Goal: Information Seeking & Learning: Learn about a topic

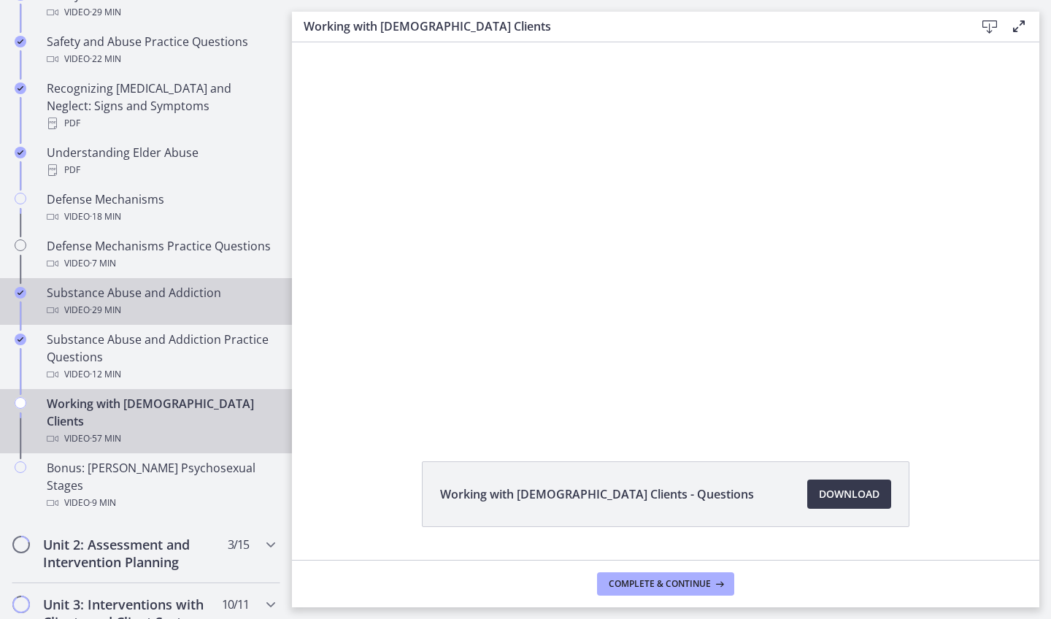
scroll to position [730, 0]
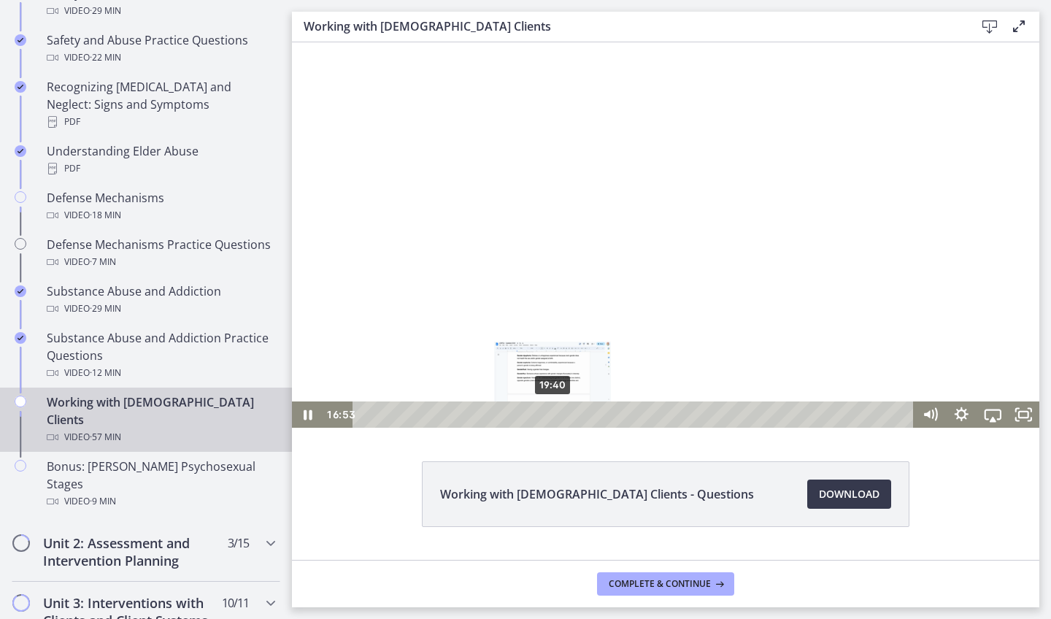
click at [554, 415] on div "19:40" at bounding box center [635, 414] width 542 height 26
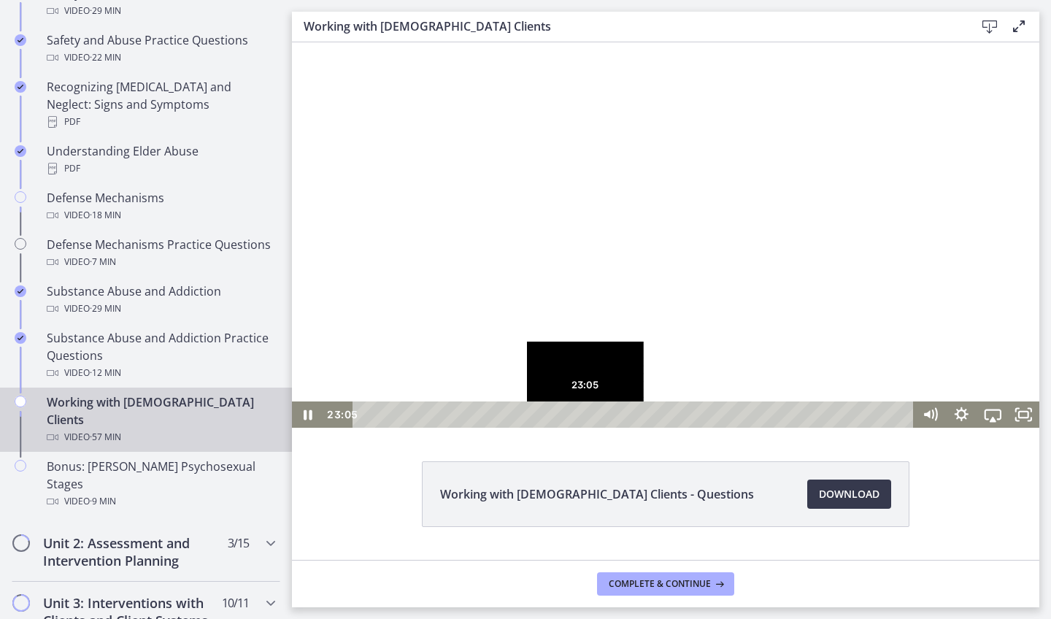
click at [586, 417] on div "23:05" at bounding box center [635, 414] width 542 height 26
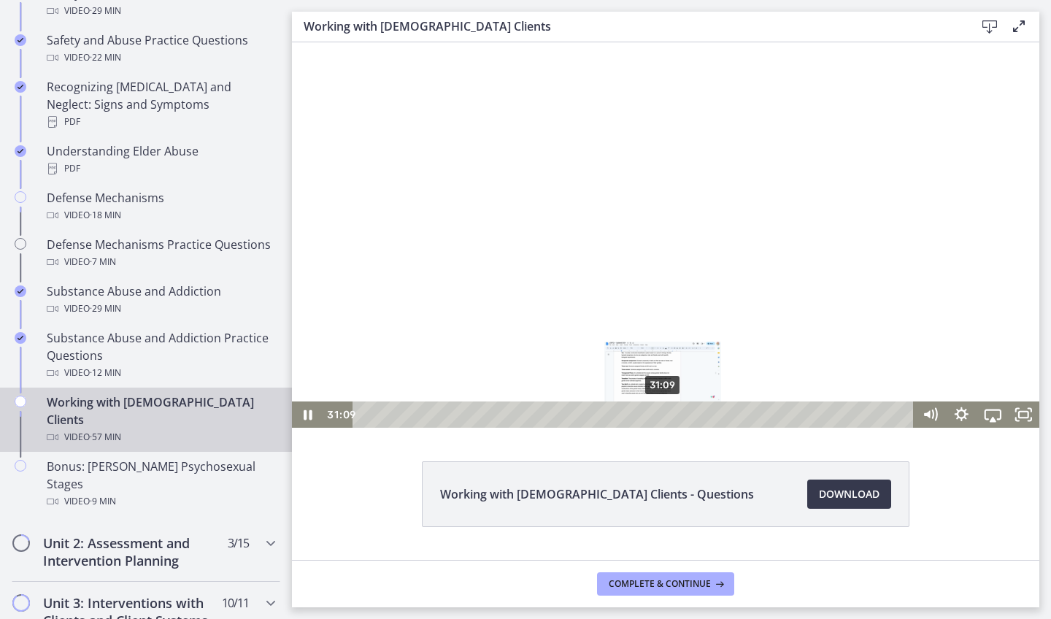
click at [663, 418] on div "31:09" at bounding box center [635, 414] width 542 height 26
click at [697, 414] on div "34:39" at bounding box center [635, 414] width 542 height 26
click at [722, 414] on div "37:14" at bounding box center [635, 414] width 542 height 26
click at [741, 414] on div "39:17" at bounding box center [635, 414] width 542 height 26
click at [762, 410] on div "41:07" at bounding box center [635, 414] width 542 height 26
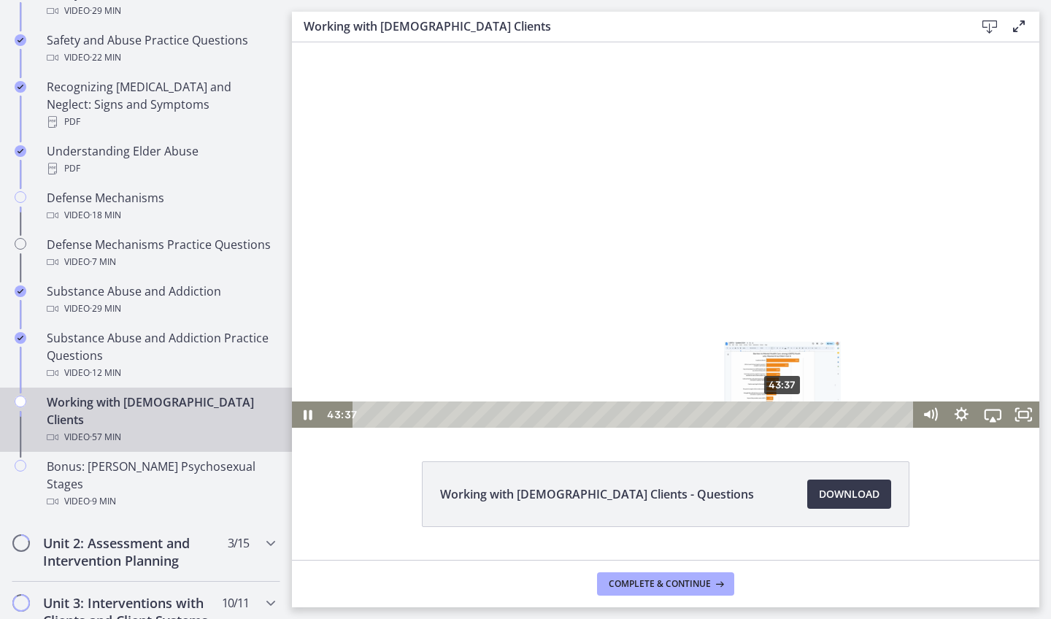
click at [783, 412] on div "43:37" at bounding box center [635, 414] width 542 height 26
click at [772, 414] on div "42:29" at bounding box center [635, 414] width 542 height 26
click at [760, 414] on div "41:16" at bounding box center [635, 414] width 542 height 26
click at [767, 414] on div "42:01" at bounding box center [635, 414] width 542 height 26
click at [811, 417] on div "46:35" at bounding box center [635, 414] width 542 height 26
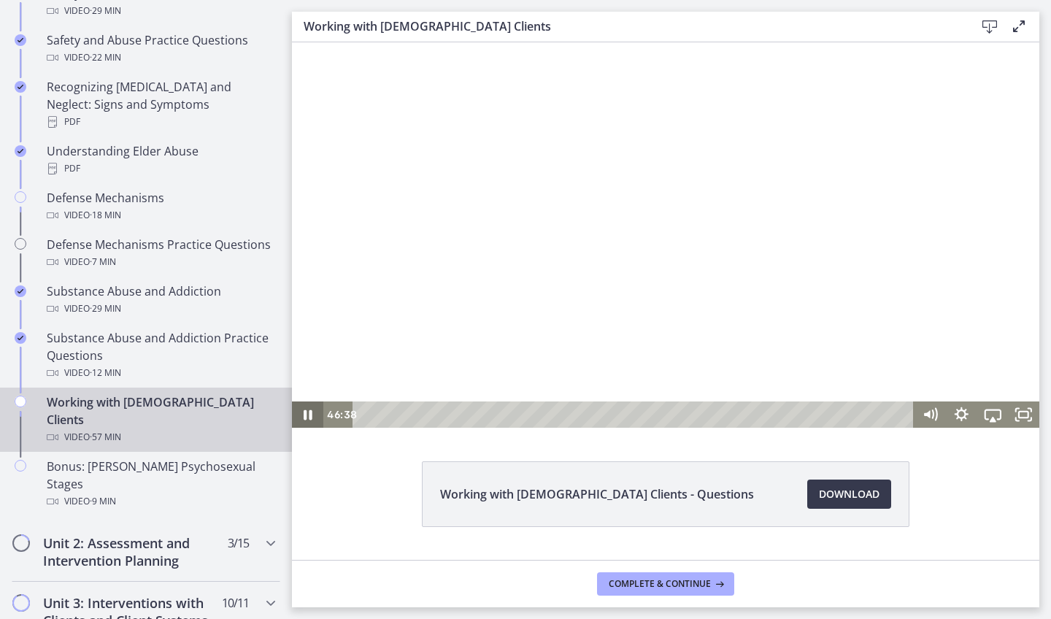
click at [312, 417] on icon "Pause" at bounding box center [307, 414] width 31 height 26
click at [855, 410] on div "51:09" at bounding box center [635, 414] width 542 height 26
click at [879, 411] on div "53:40" at bounding box center [635, 414] width 542 height 26
click at [899, 415] on div "55:43" at bounding box center [635, 414] width 542 height 26
click at [905, 415] on div "56:24" at bounding box center [635, 414] width 542 height 26
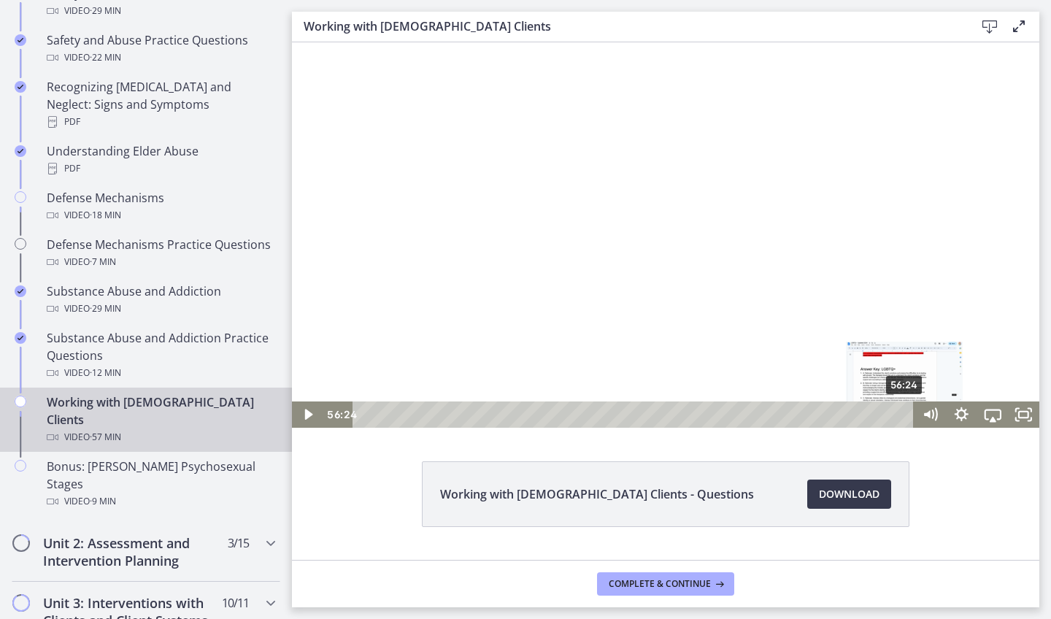
click at [905, 415] on div "Playbar" at bounding box center [904, 414] width 9 height 9
click at [317, 413] on icon "Play Video" at bounding box center [308, 414] width 31 height 26
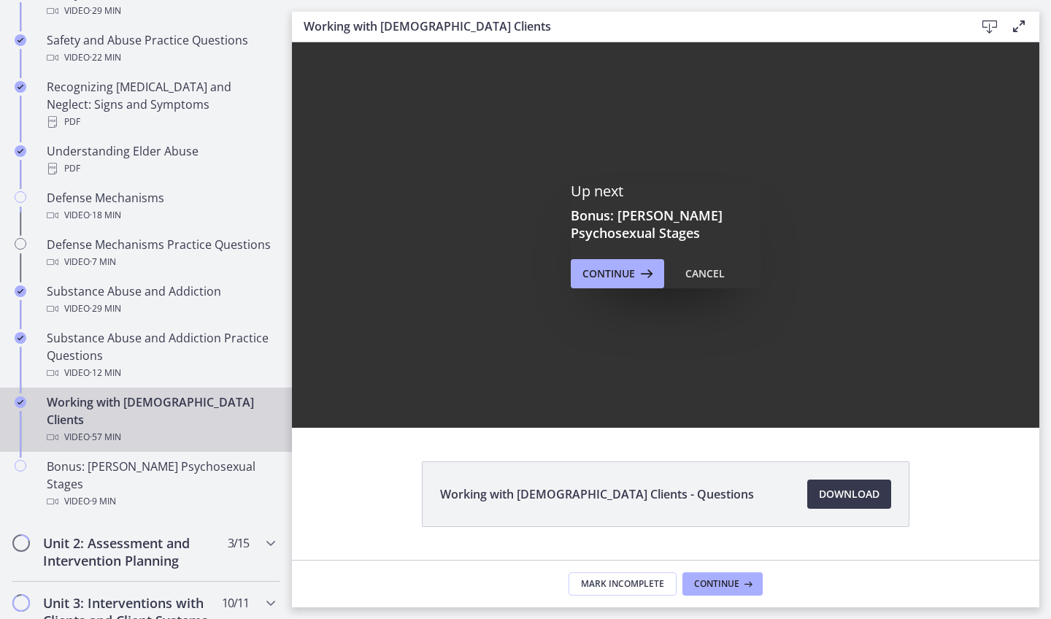
scroll to position [0, 0]
click at [615, 286] on button "Continue" at bounding box center [616, 273] width 93 height 29
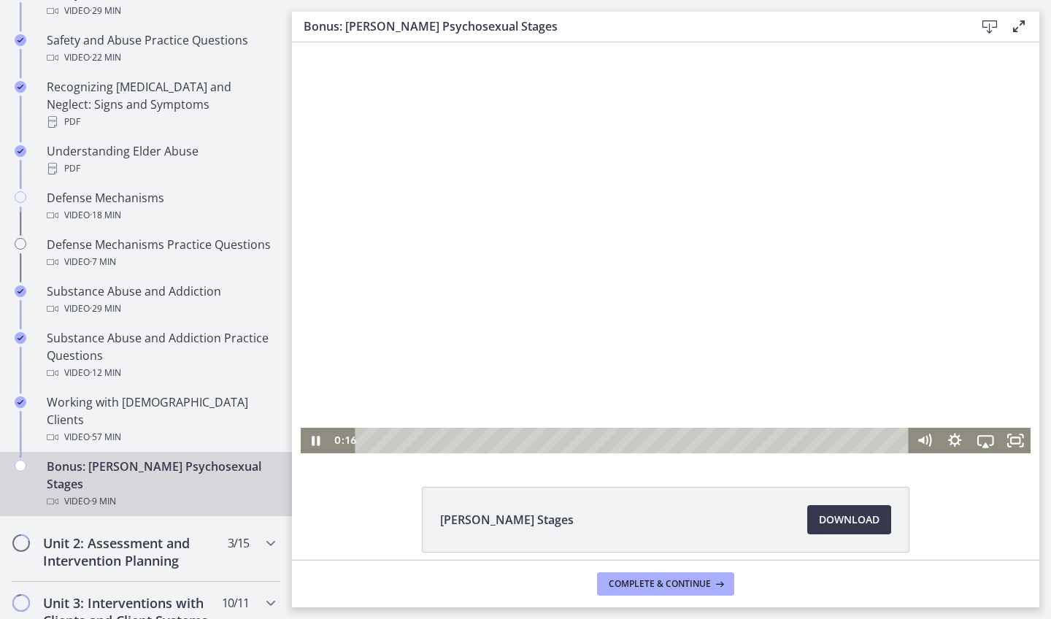
click at [382, 439] on div "Playbar" at bounding box center [633, 441] width 535 height 26
click at [371, 441] on div "0:05" at bounding box center [633, 441] width 535 height 26
click at [322, 438] on icon "Pause" at bounding box center [315, 440] width 36 height 31
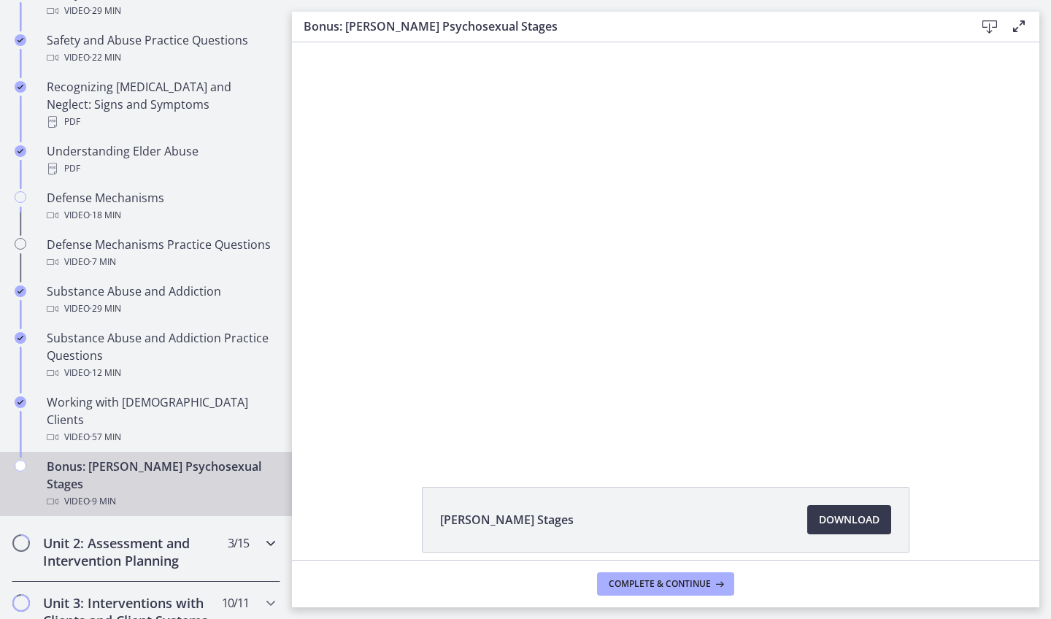
click at [202, 534] on h2 "Unit 2: Assessment and Intervention Planning" at bounding box center [132, 551] width 178 height 35
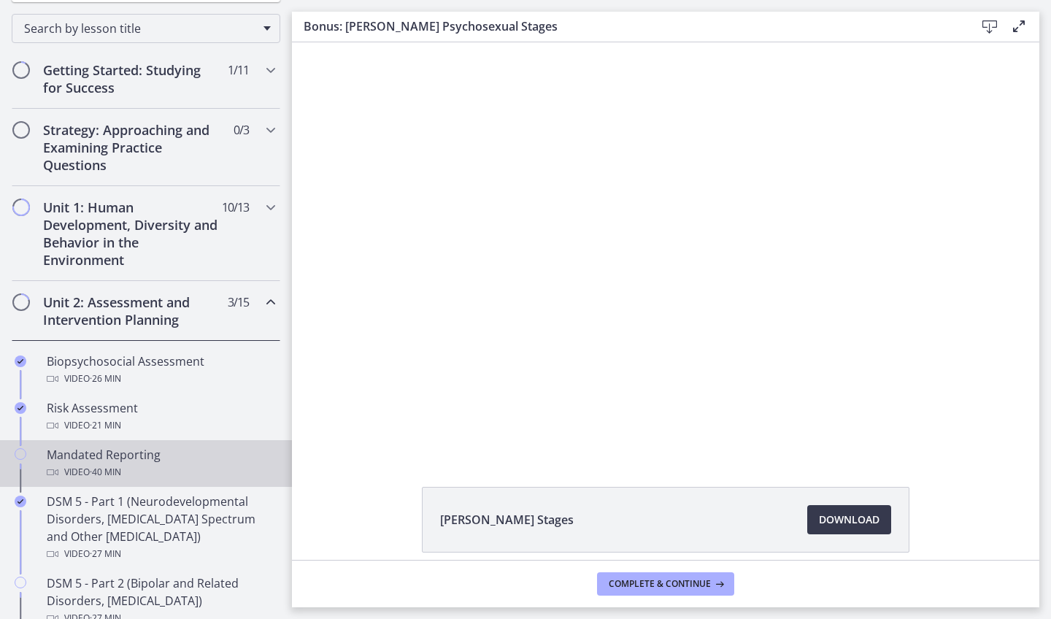
scroll to position [232, 0]
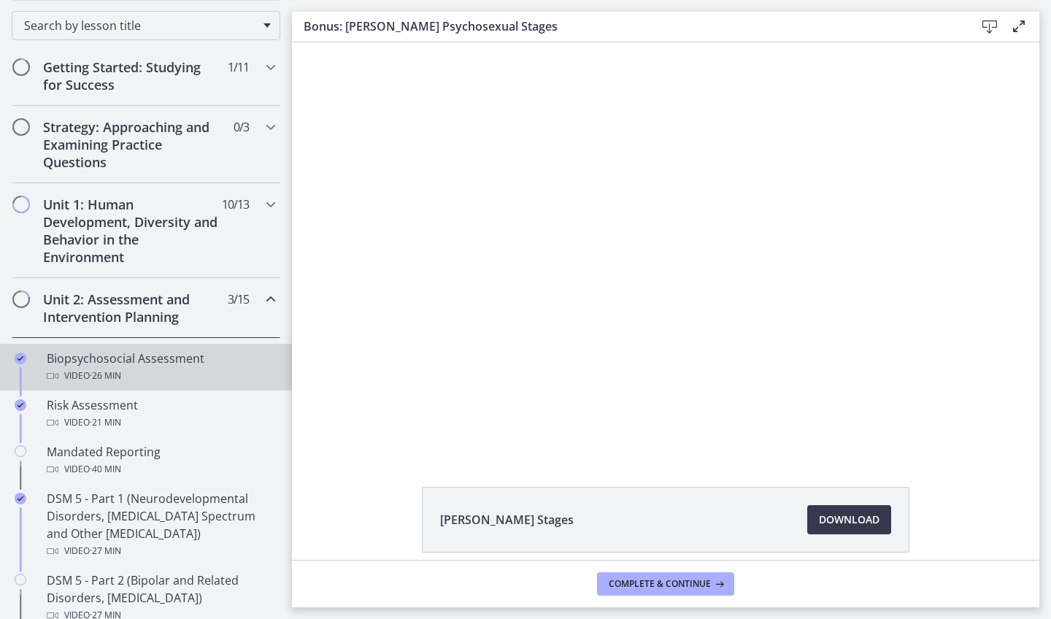
click at [144, 369] on div "Video · 26 min" at bounding box center [161, 376] width 228 height 18
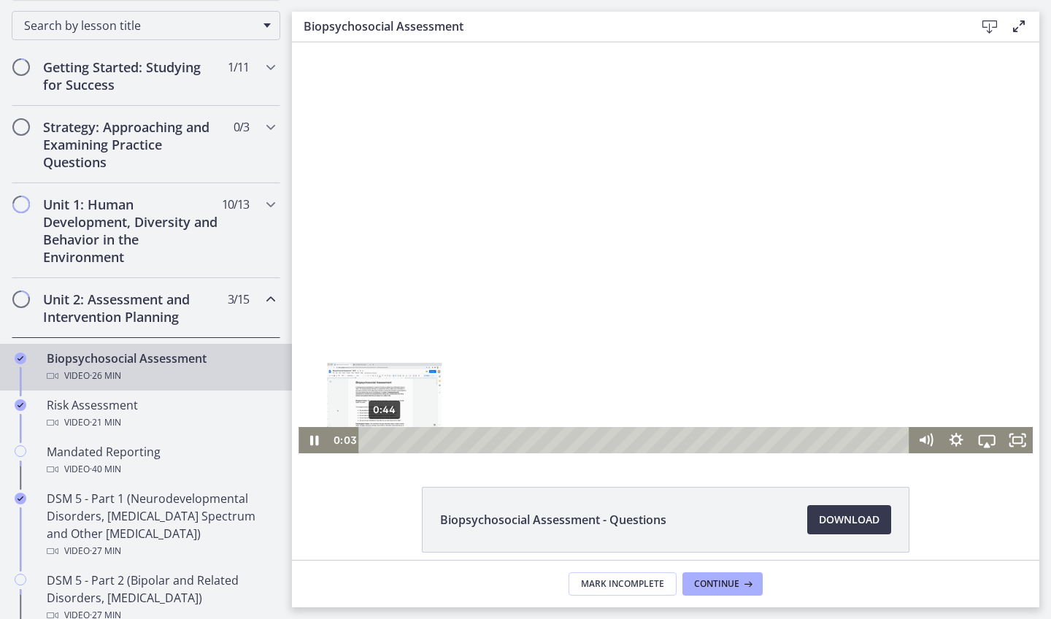
click at [384, 441] on div "0:44" at bounding box center [635, 440] width 533 height 26
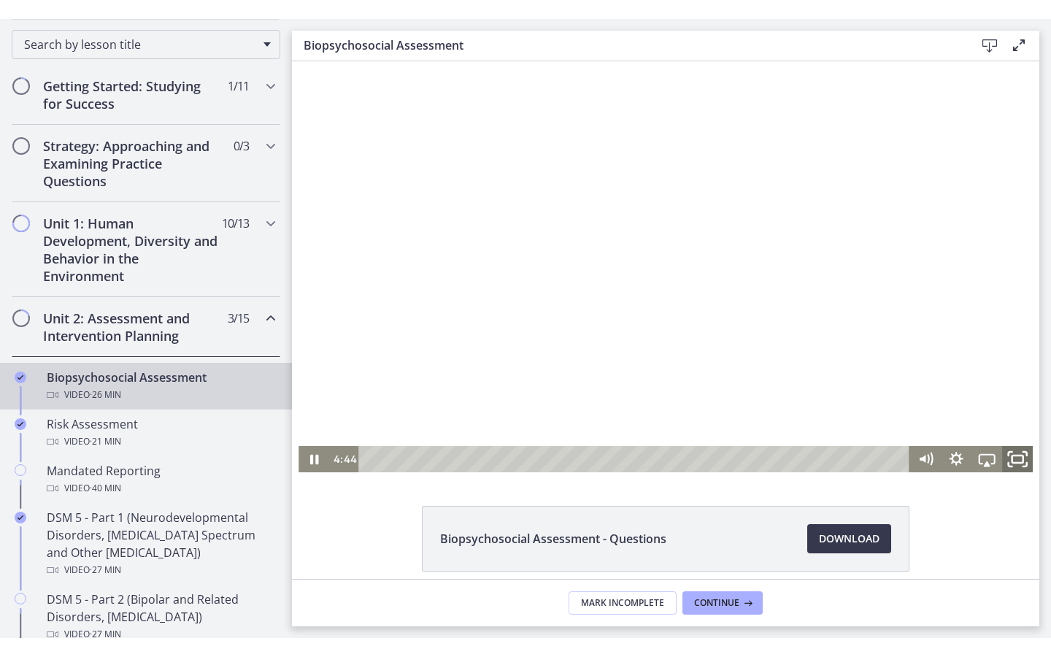
click at [1007, 453] on icon "Fullscreen" at bounding box center [1017, 458] width 36 height 31
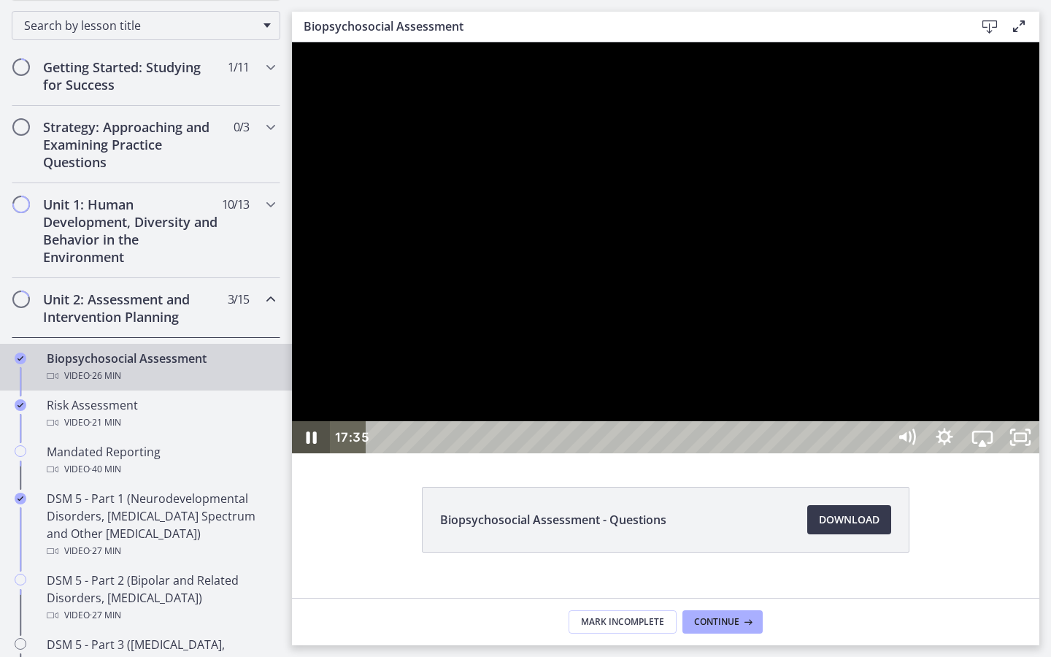
click at [320, 453] on icon "Pause" at bounding box center [311, 437] width 38 height 32
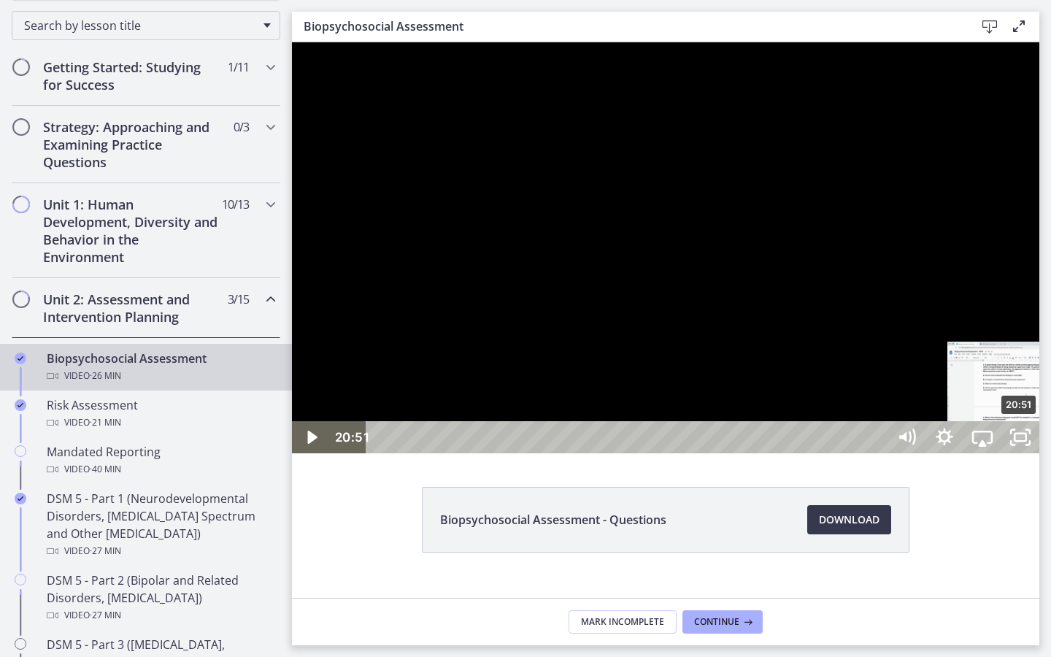
click at [1020, 443] on div "Playbar" at bounding box center [1018, 437] width 11 height 11
click at [1039, 453] on div at bounding box center [665, 247] width 747 height 411
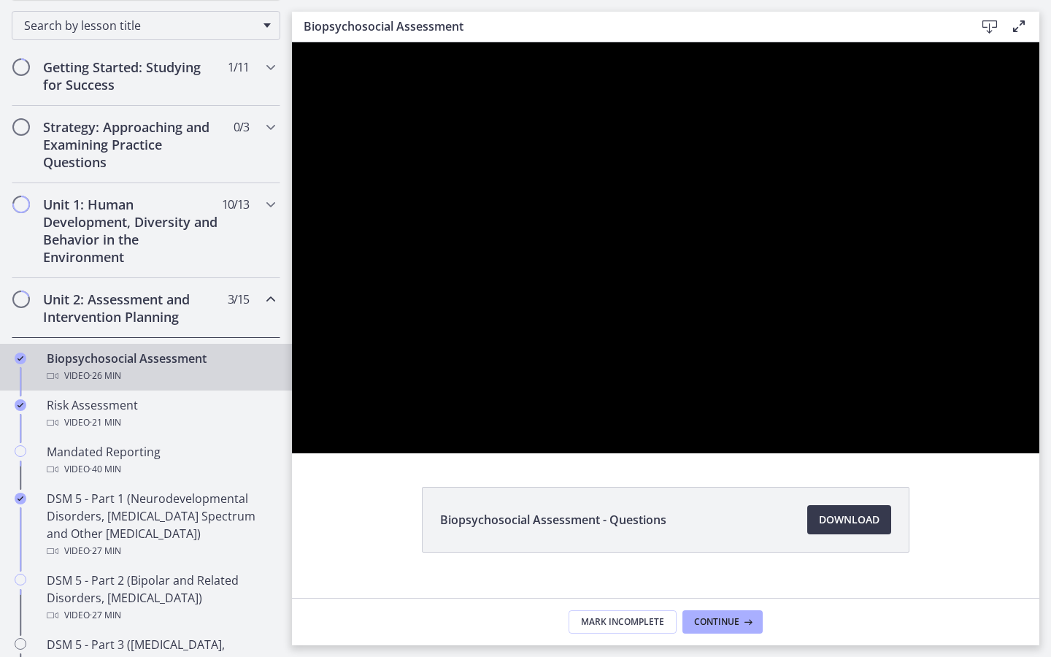
click at [1039, 453] on div at bounding box center [665, 247] width 747 height 411
click at [292, 42] on button "Play Video: cbe28tpt4o1cl02sic2g.mp4" at bounding box center [292, 42] width 1 height 1
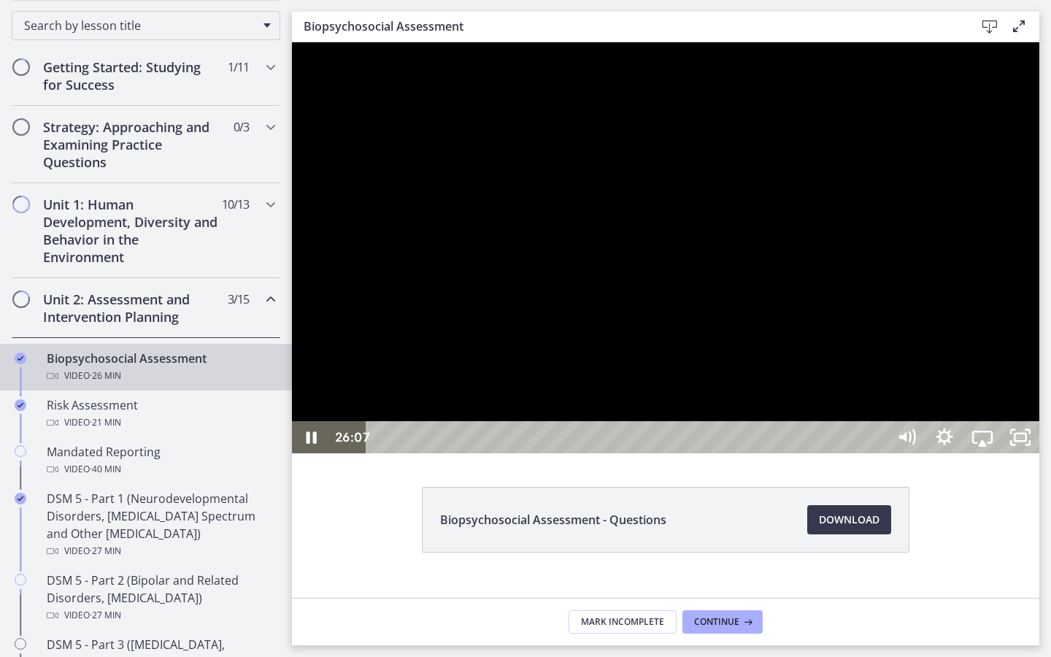
click at [1039, 453] on div at bounding box center [665, 247] width 747 height 411
click at [292, 42] on button "Play Video: cbe28tpt4o1cl02sic2g.mp4" at bounding box center [292, 42] width 1 height 1
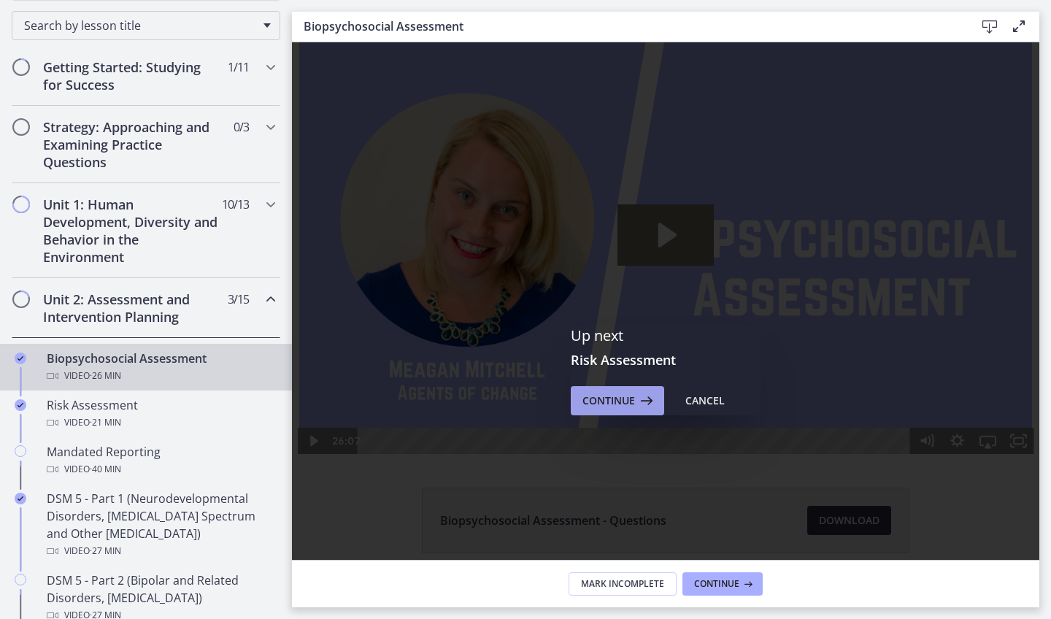
click at [626, 392] on span "Continue" at bounding box center [608, 401] width 53 height 18
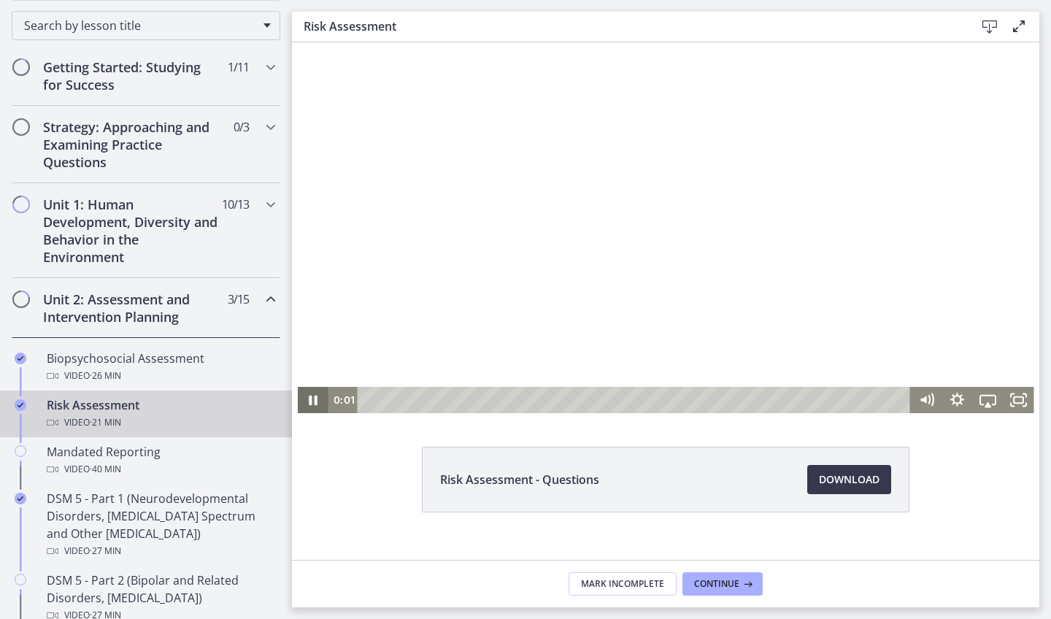
click at [309, 399] on icon "Pause" at bounding box center [313, 400] width 9 height 10
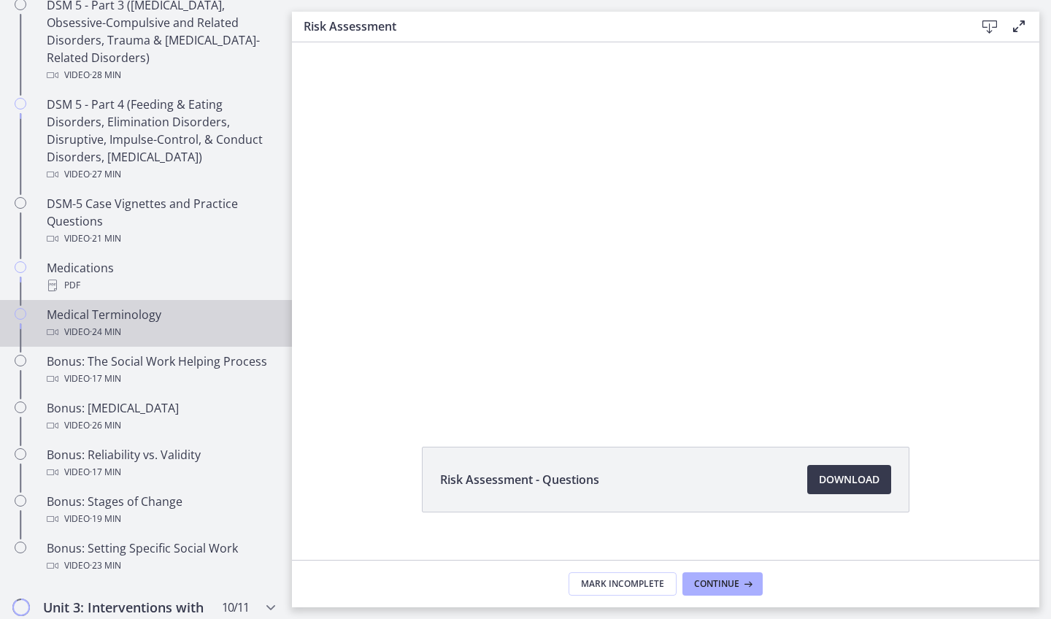
scroll to position [872, 0]
click at [177, 325] on div "Video · 24 min" at bounding box center [161, 331] width 228 height 18
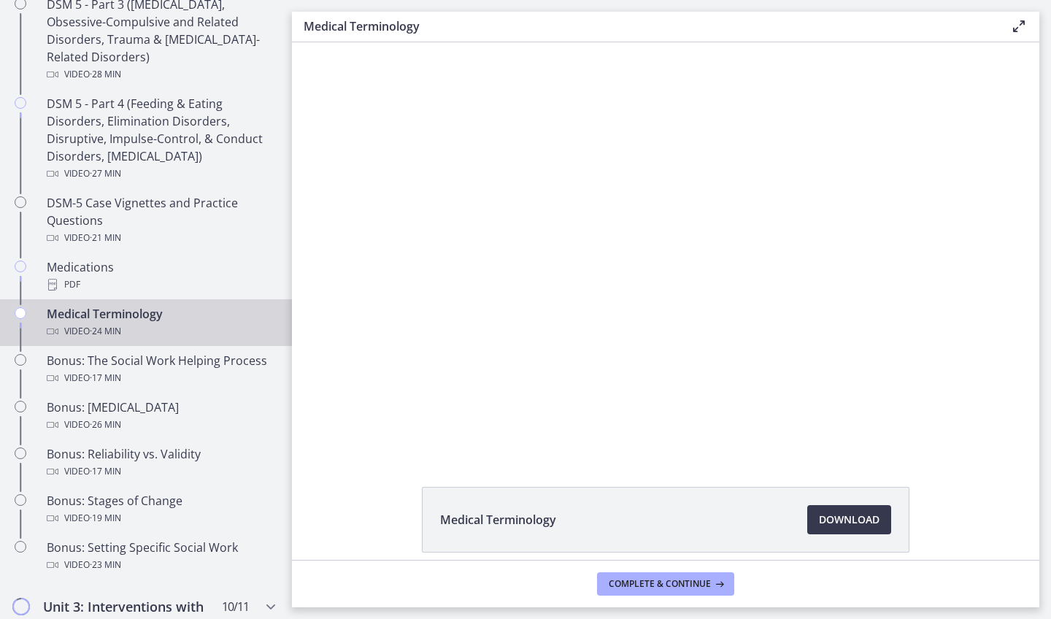
click at [714, 334] on div at bounding box center [666, 247] width 730 height 411
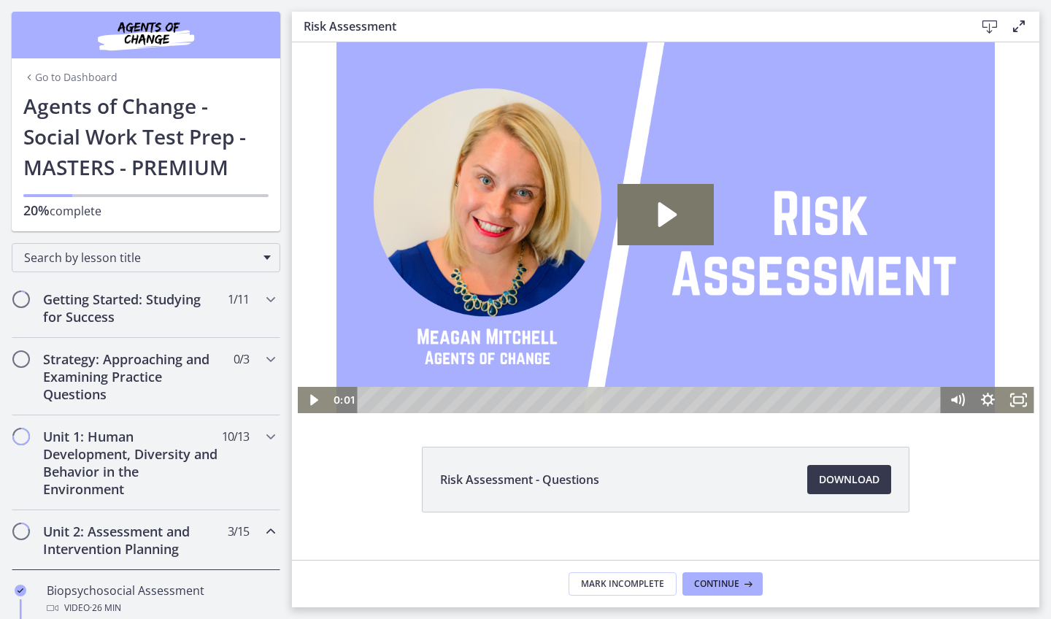
scroll to position [372, 0]
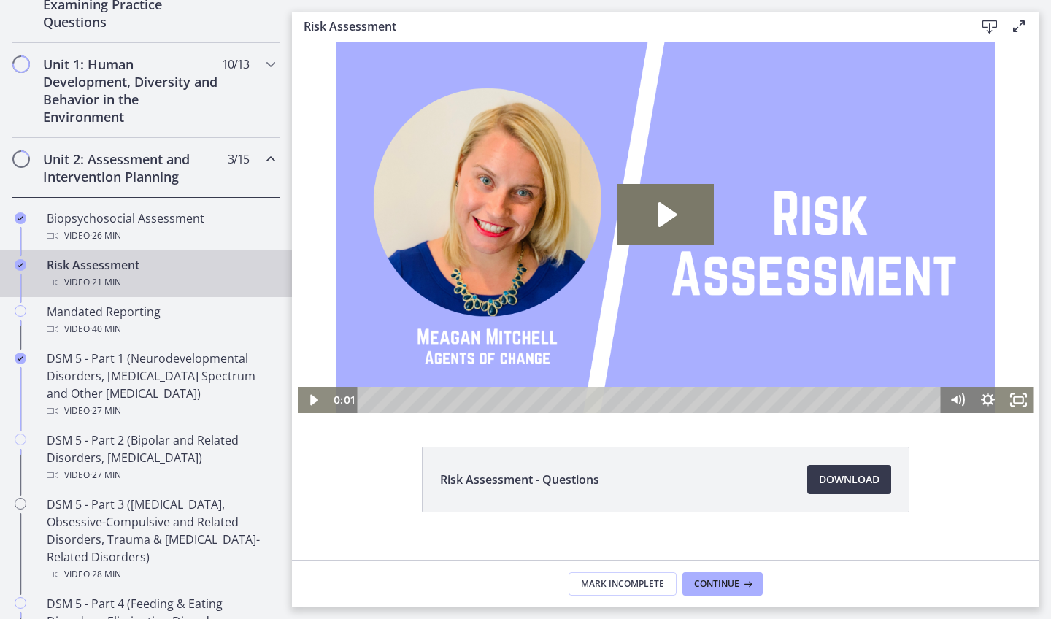
click at [20, 262] on icon "Completed" at bounding box center [21, 265] width 12 height 12
click at [615, 587] on span "Mark Incomplete" at bounding box center [622, 584] width 83 height 12
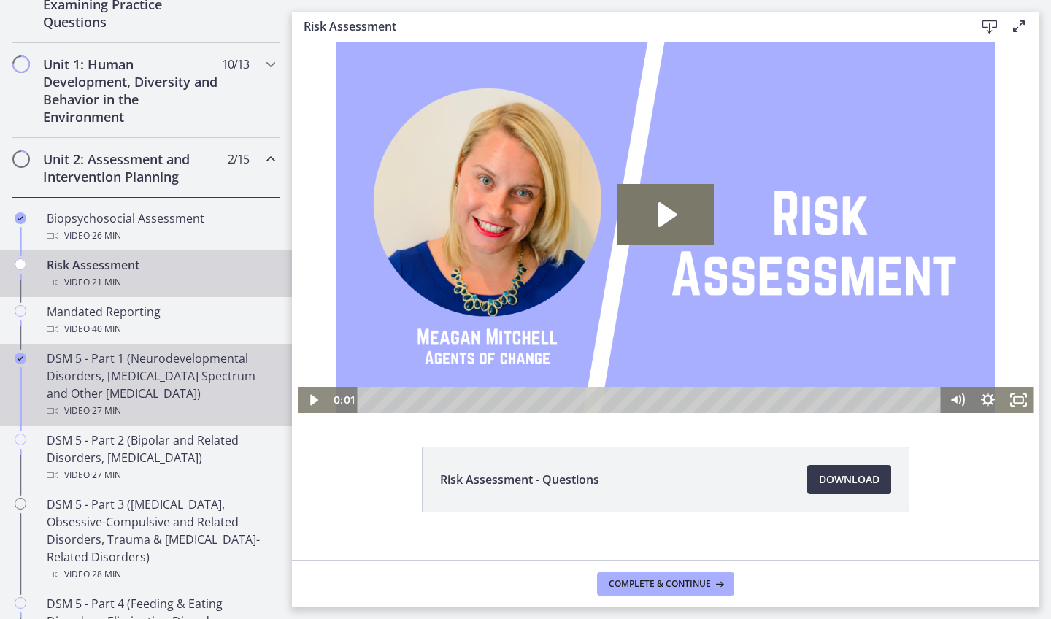
click at [202, 371] on div "DSM 5 - Part 1 (Neurodevelopmental Disorders, Schizophrenia Spectrum and Other …" at bounding box center [161, 384] width 228 height 70
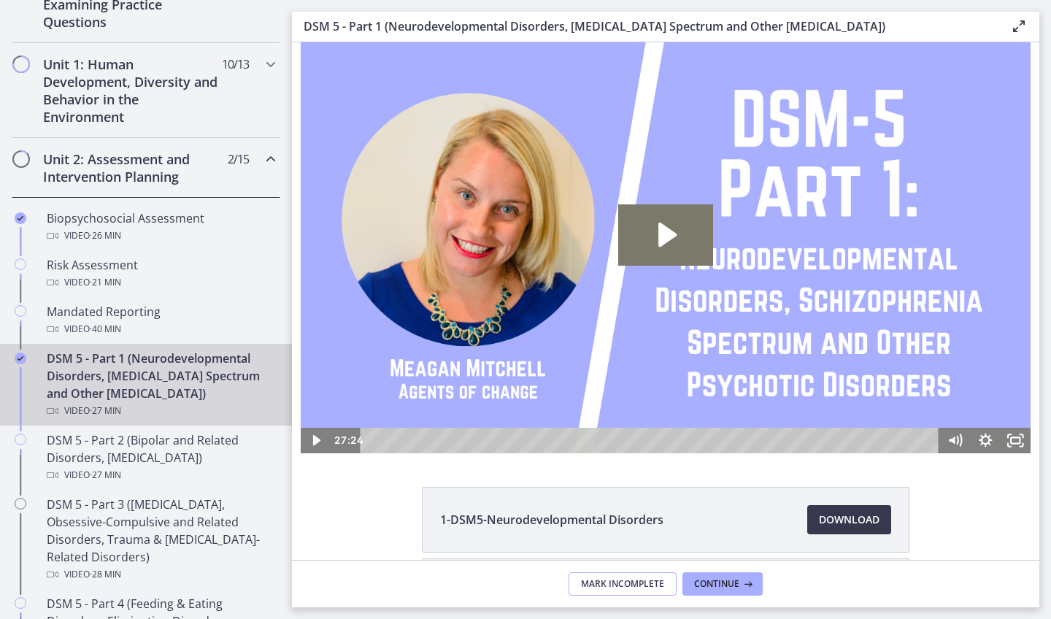
click at [614, 581] on span "Mark Incomplete" at bounding box center [622, 584] width 83 height 12
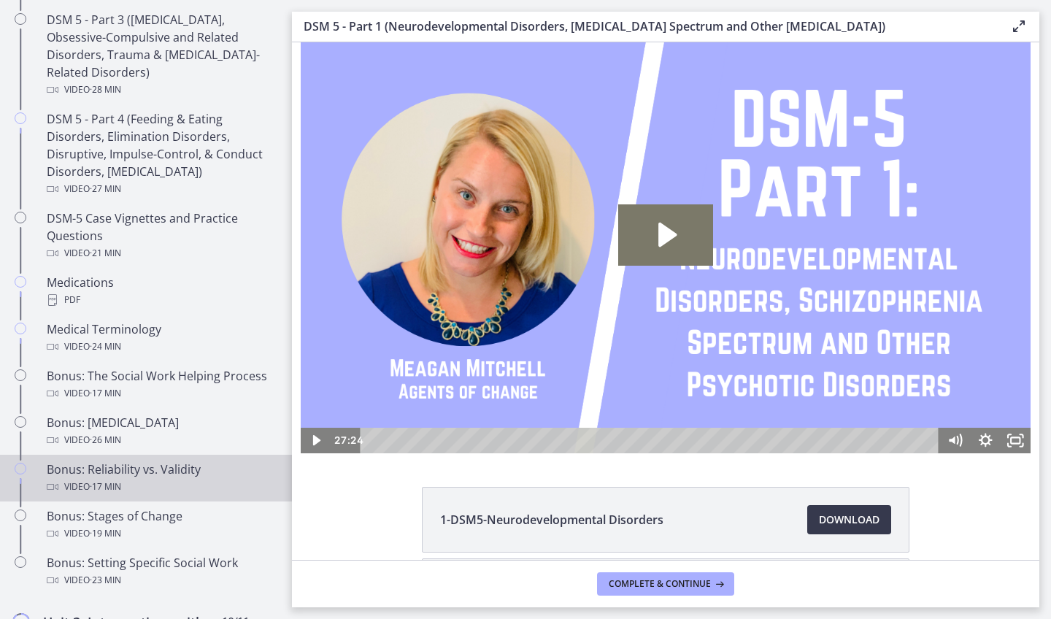
scroll to position [851, 0]
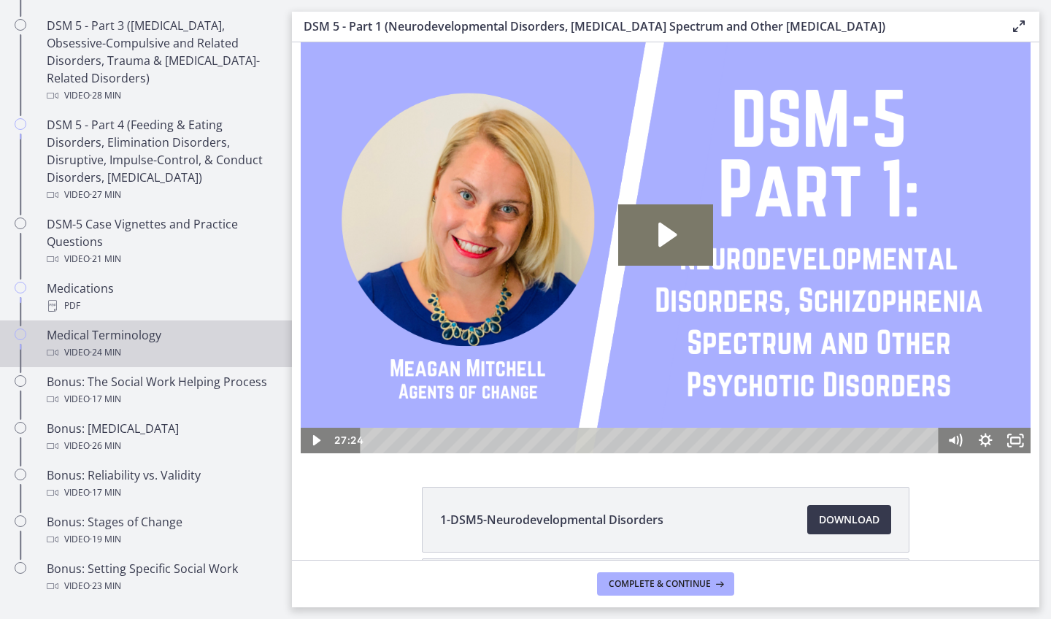
click at [163, 345] on div "Video · 24 min" at bounding box center [161, 353] width 228 height 18
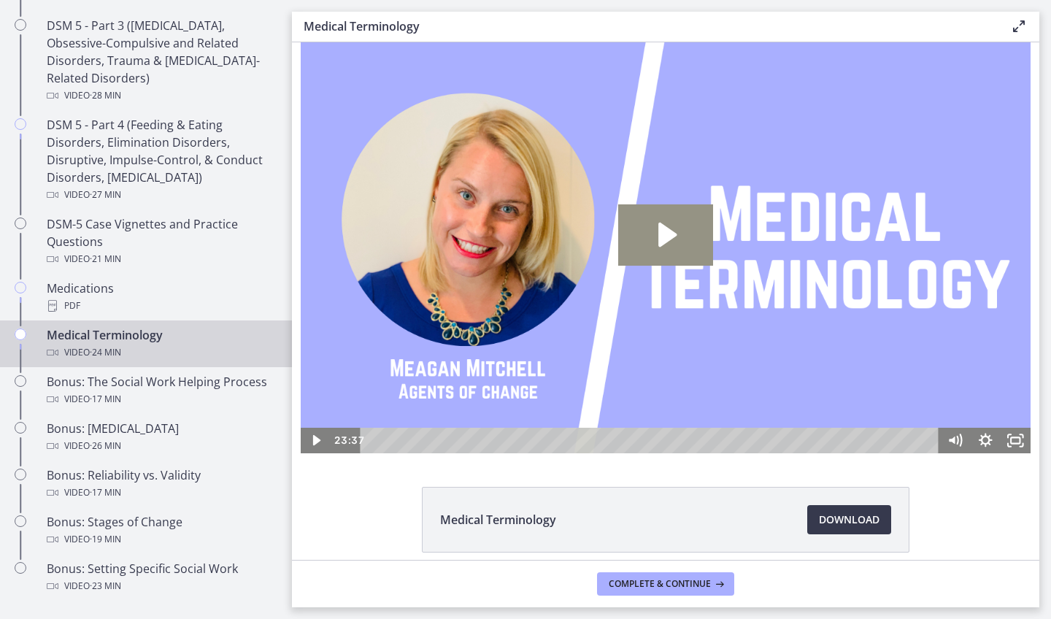
click at [694, 225] on icon "Play Video: cmiuhrk449ks72pssv3g.mp4" at bounding box center [665, 234] width 95 height 61
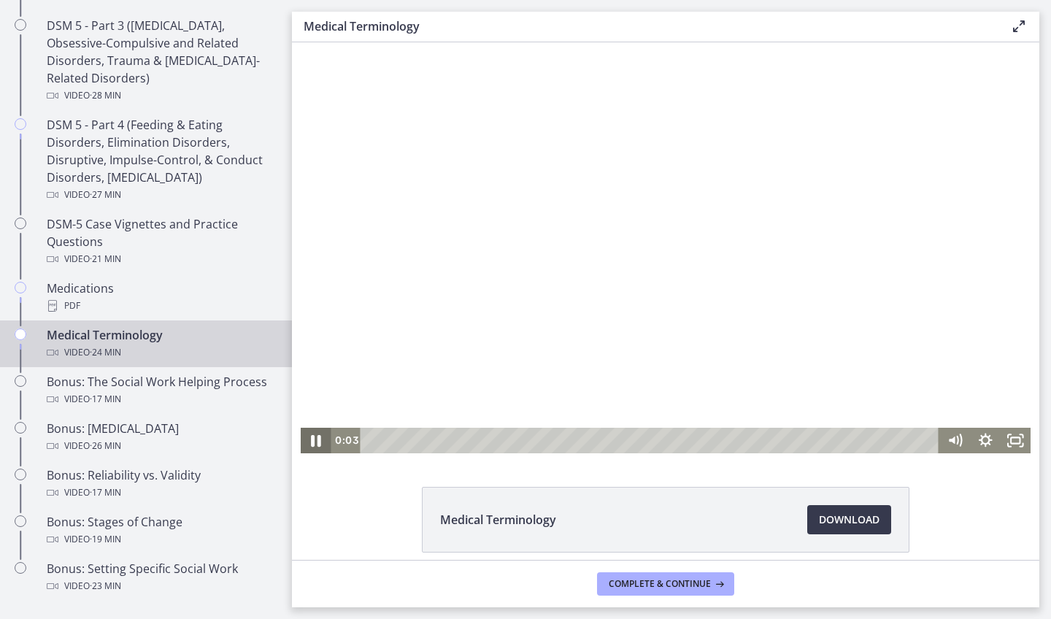
click at [317, 444] on icon "Pause" at bounding box center [315, 440] width 36 height 31
click at [724, 166] on div at bounding box center [666, 247] width 730 height 411
click at [650, 256] on div at bounding box center [666, 247] width 730 height 411
click at [650, 255] on div at bounding box center [666, 247] width 730 height 411
